Goal: Navigation & Orientation: Find specific page/section

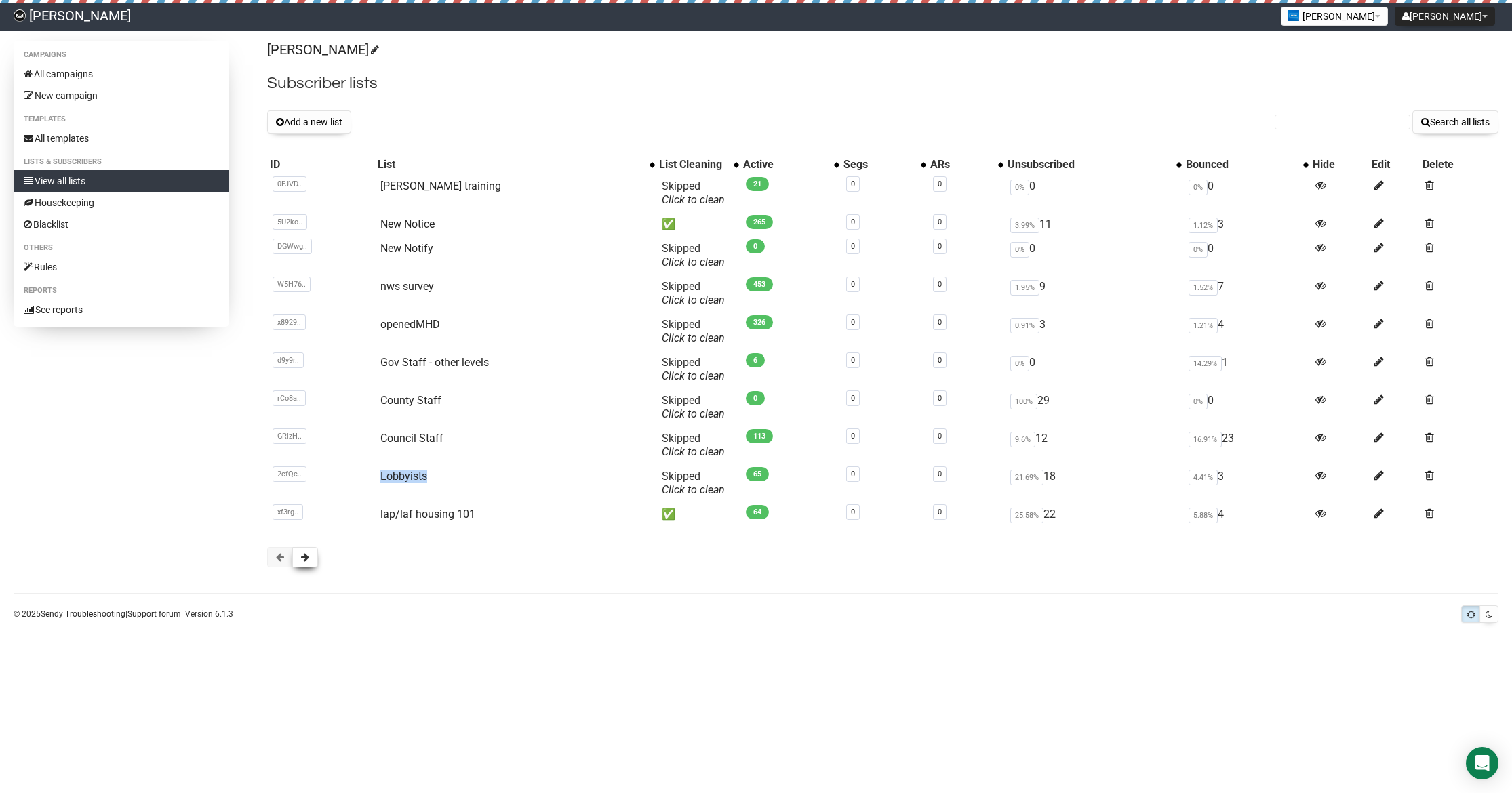
click at [305, 557] on span at bounding box center [305, 557] width 8 height 9
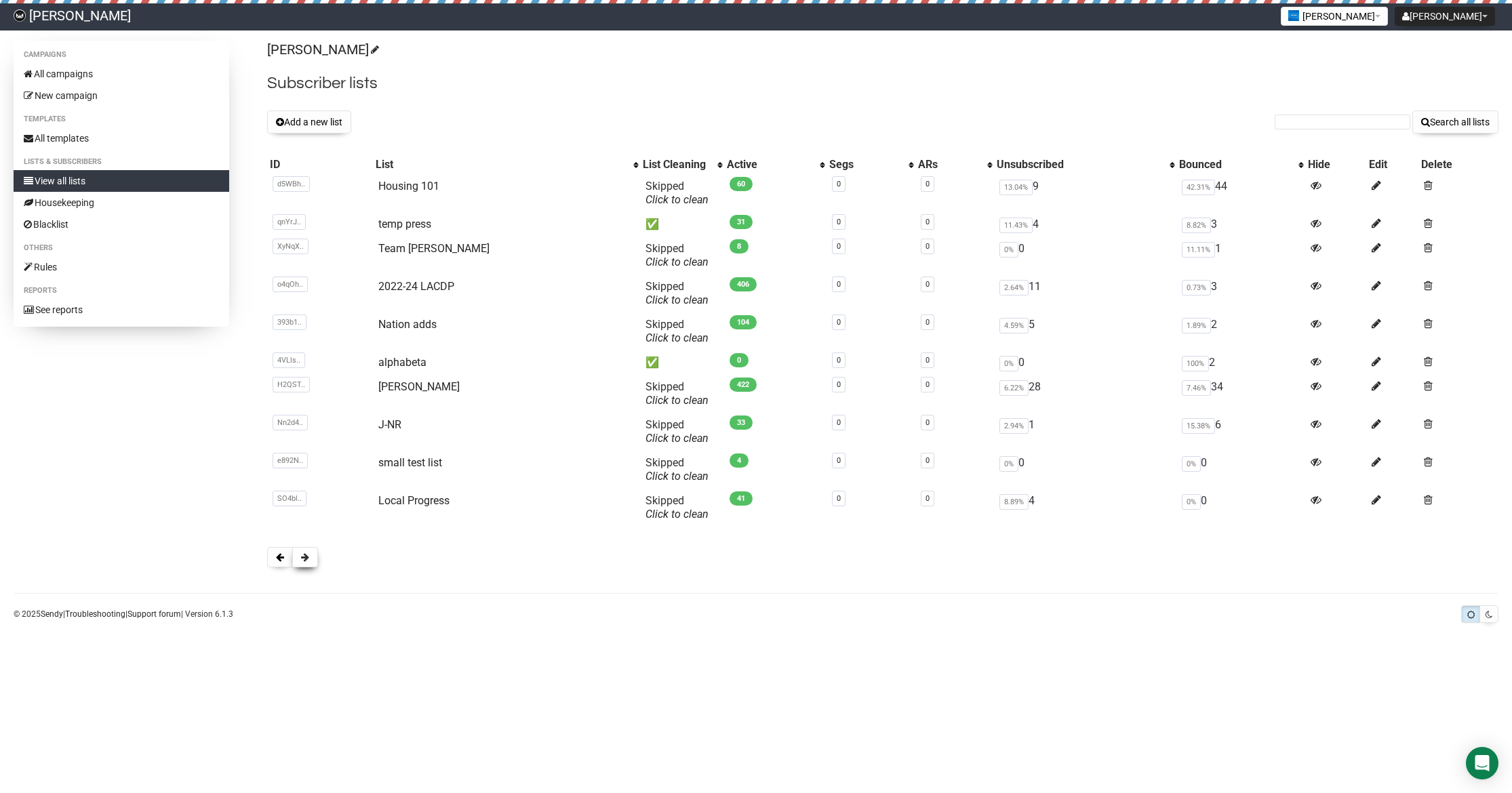
click at [305, 555] on span at bounding box center [305, 557] width 8 height 9
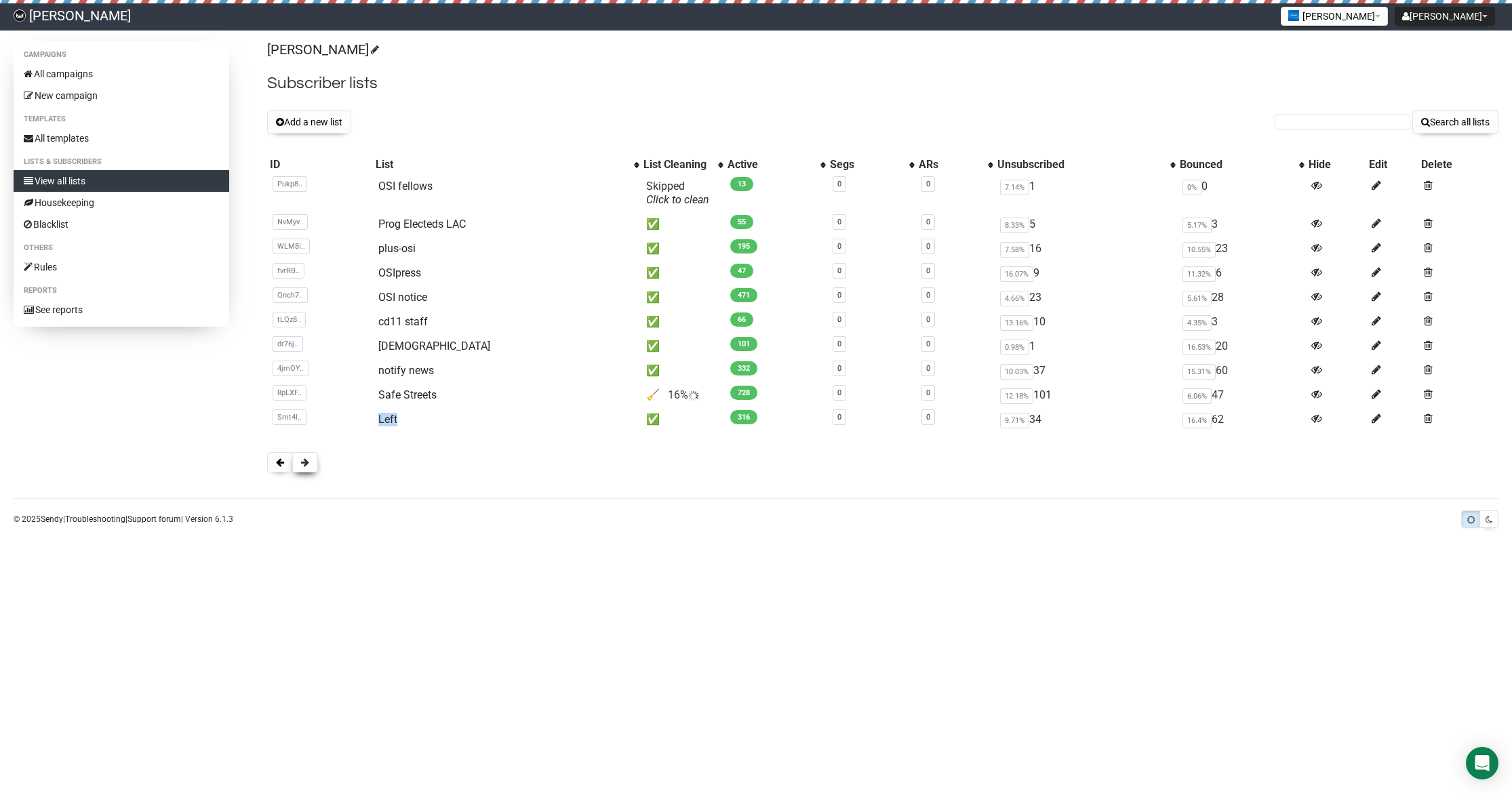
click at [306, 464] on span at bounding box center [305, 462] width 8 height 9
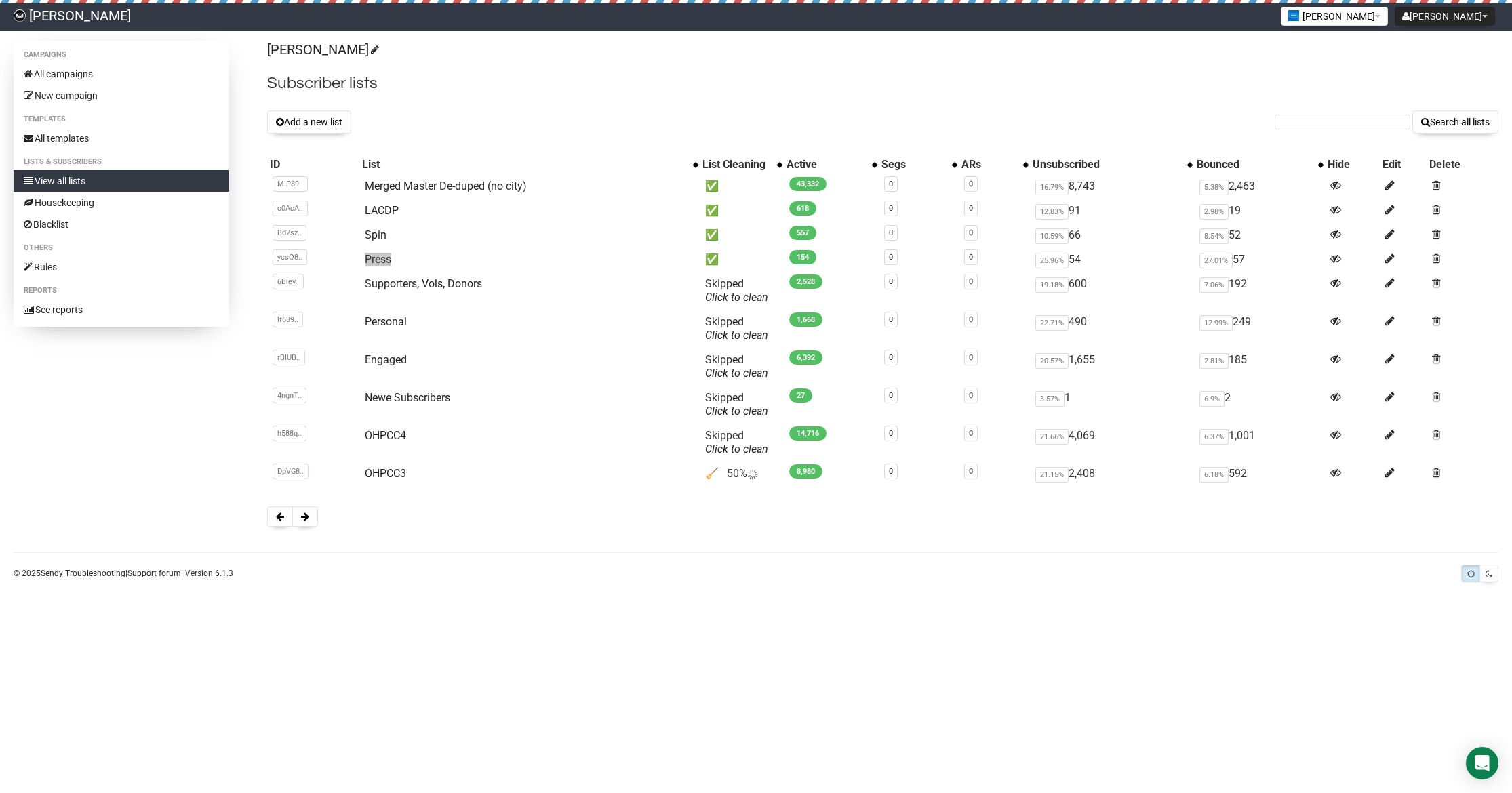
drag, startPoint x: 382, startPoint y: 261, endPoint x: 1001, endPoint y: 2, distance: 671.0
click at [0, 0] on body "[PERSON_NAME] [PERSON_NAME] Settings Logout [PERSON_NAME] [PERSON_NAME] Campaig…" at bounding box center [756, 396] width 1512 height 793
